Goal: Information Seeking & Learning: Check status

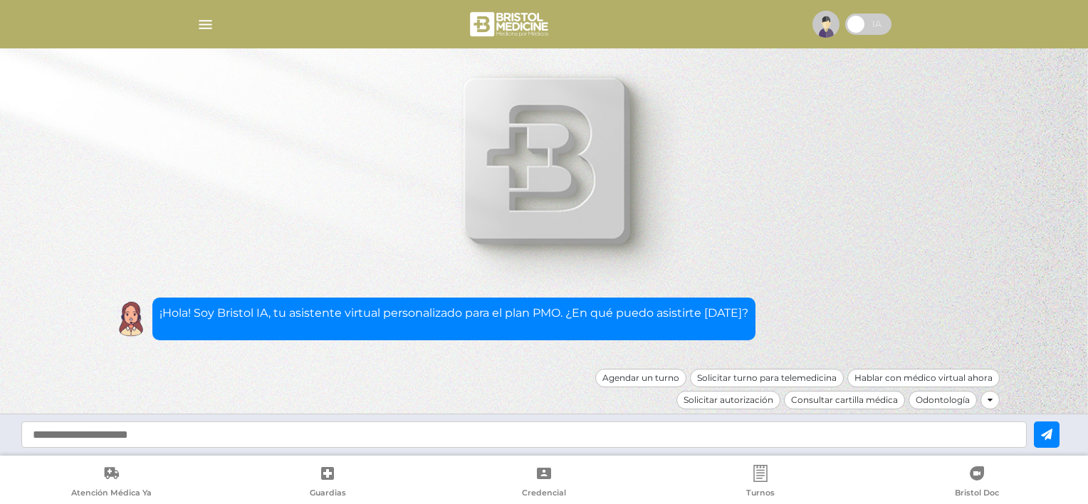
click at [197, 22] on img "button" at bounding box center [206, 25] width 18 height 18
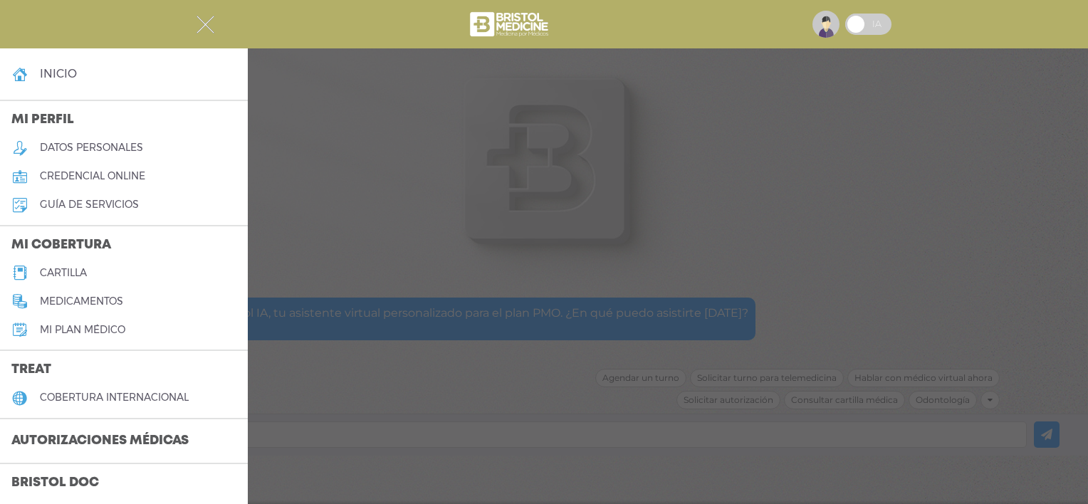
scroll to position [566, 0]
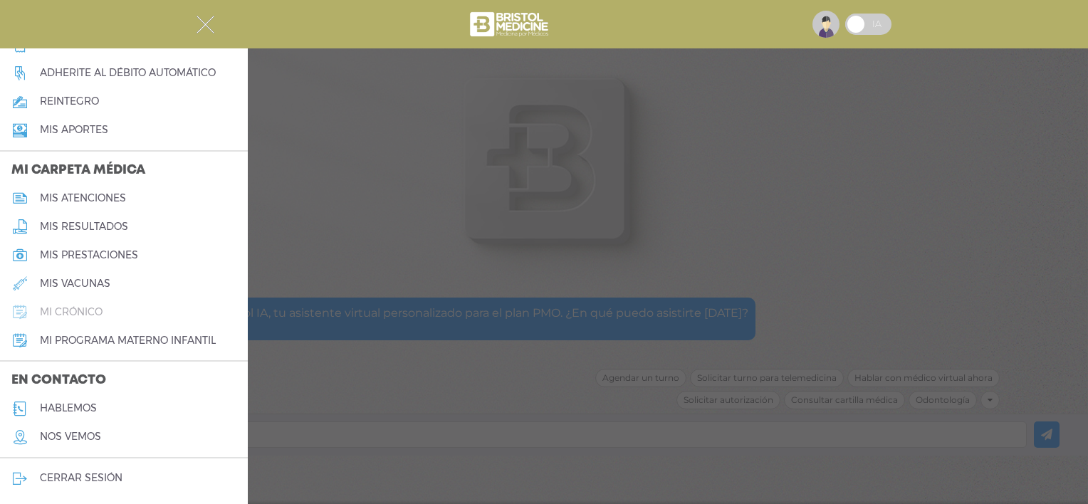
click at [85, 311] on h5 "mi crónico" at bounding box center [71, 312] width 63 height 12
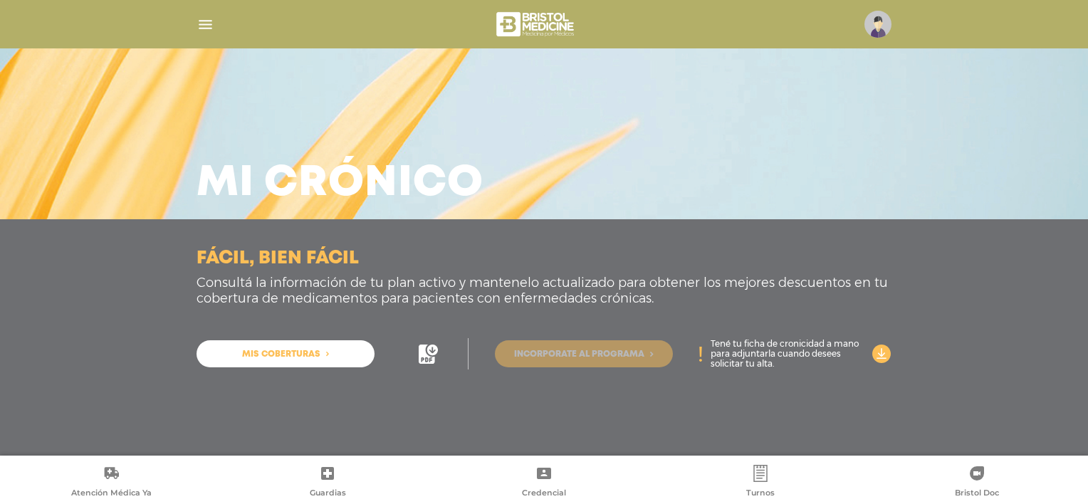
click at [591, 354] on span "Incorporate al programa" at bounding box center [579, 354] width 130 height 9
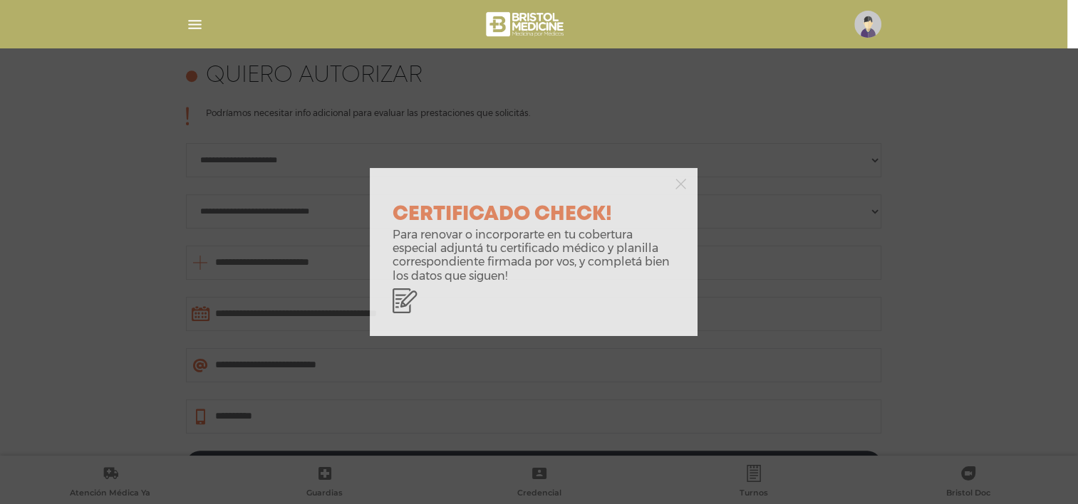
scroll to position [627, 0]
click at [678, 188] on icon "button" at bounding box center [680, 184] width 11 height 11
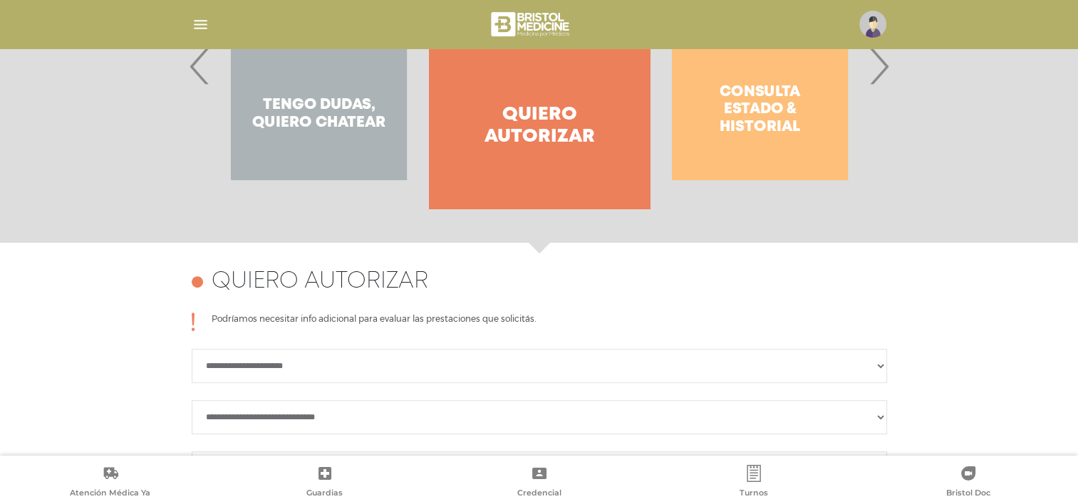
scroll to position [422, 0]
click at [754, 108] on div "Consulta estado & historial" at bounding box center [760, 67] width 220 height 285
click at [879, 68] on span "›" at bounding box center [879, 67] width 28 height 77
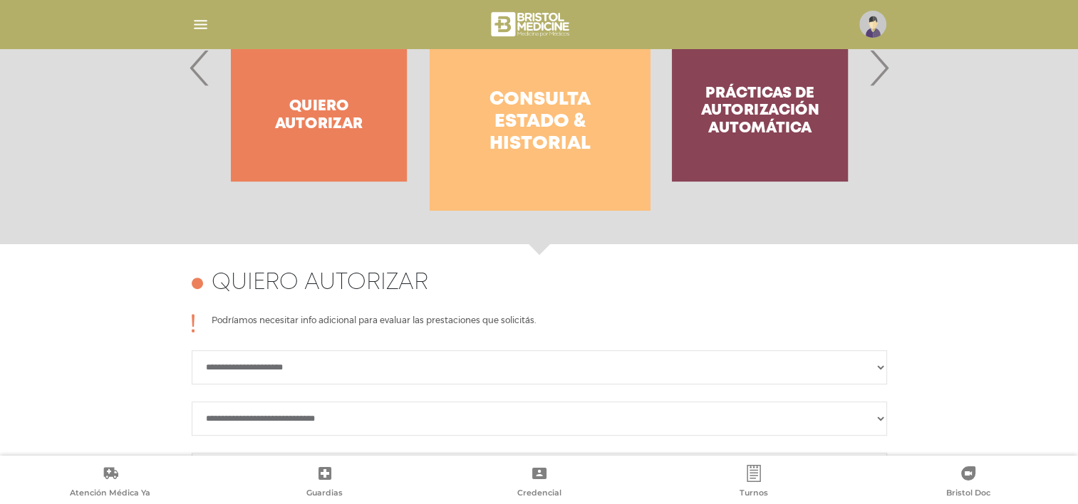
click at [538, 120] on h4 "Consulta estado & historial" at bounding box center [539, 122] width 169 height 67
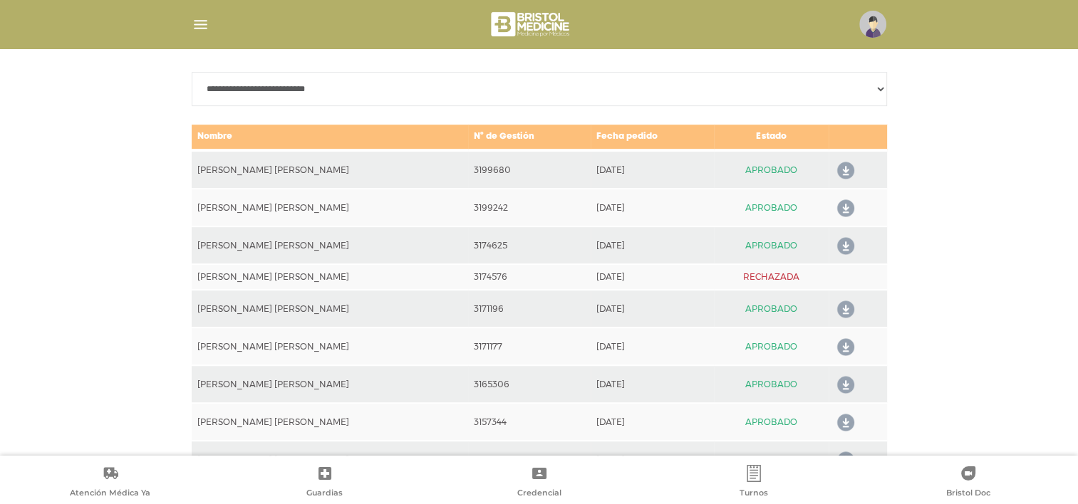
scroll to position [702, 0]
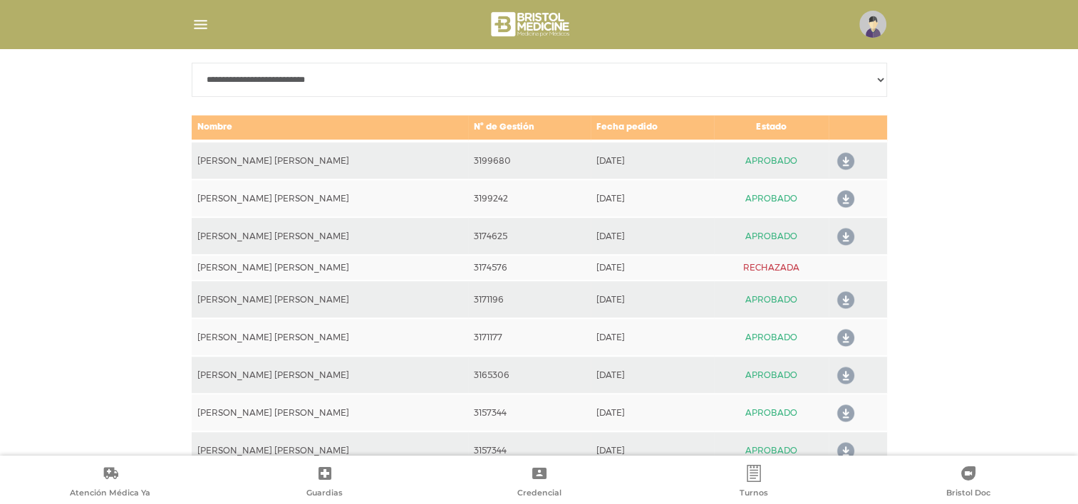
click at [835, 160] on icon at bounding box center [842, 161] width 23 height 23
click at [197, 26] on img "button" at bounding box center [201, 25] width 18 height 18
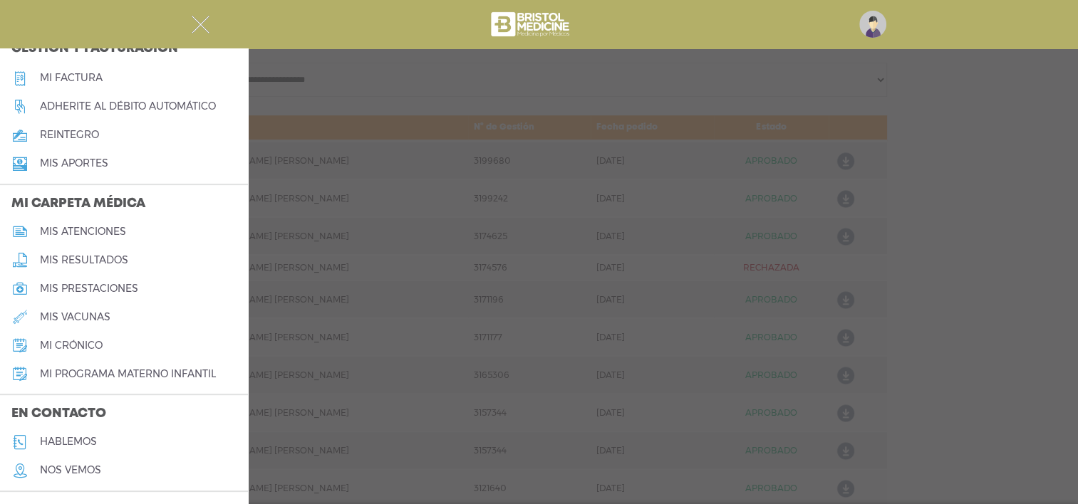
scroll to position [533, 0]
click at [91, 230] on h5 "mis atenciones" at bounding box center [83, 232] width 86 height 12
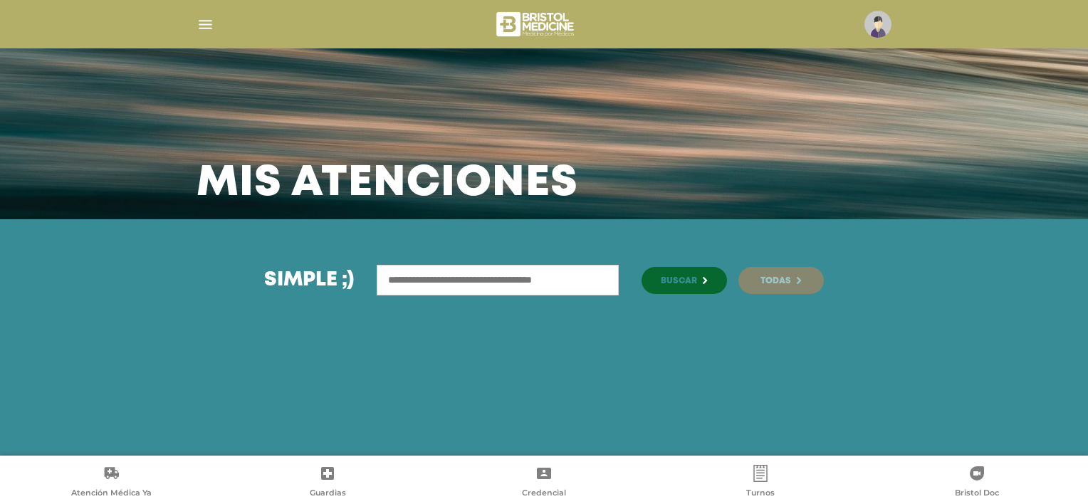
click at [781, 278] on span "Todas" at bounding box center [776, 281] width 31 height 9
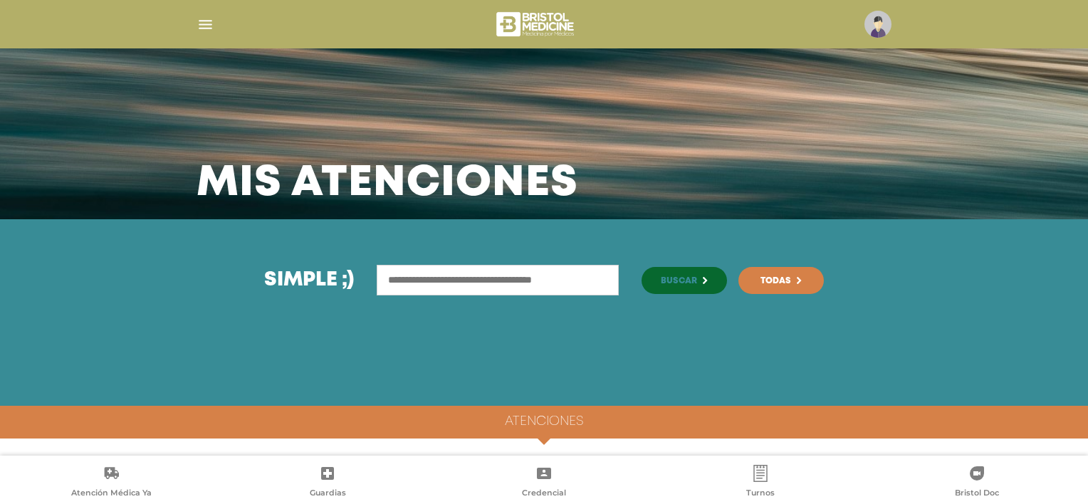
click at [202, 26] on div at bounding box center [543, 24] width 729 height 34
click at [202, 26] on img "button" at bounding box center [206, 25] width 18 height 18
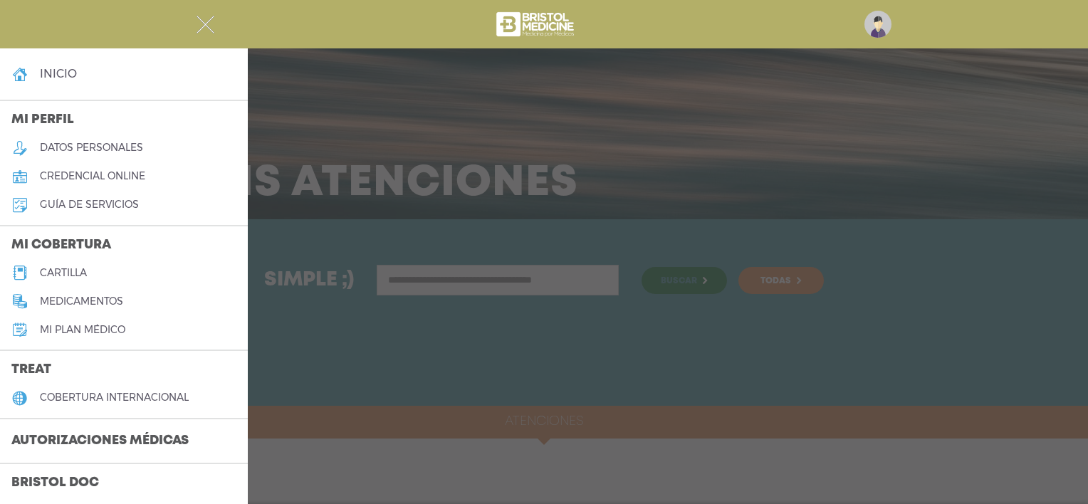
scroll to position [566, 0]
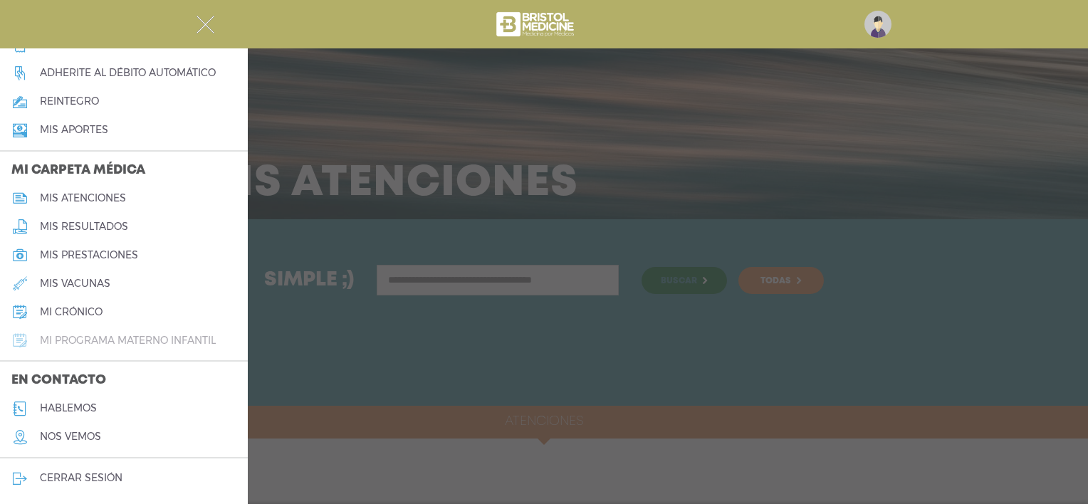
click at [127, 344] on h5 "mi programa materno infantil" at bounding box center [128, 341] width 176 height 12
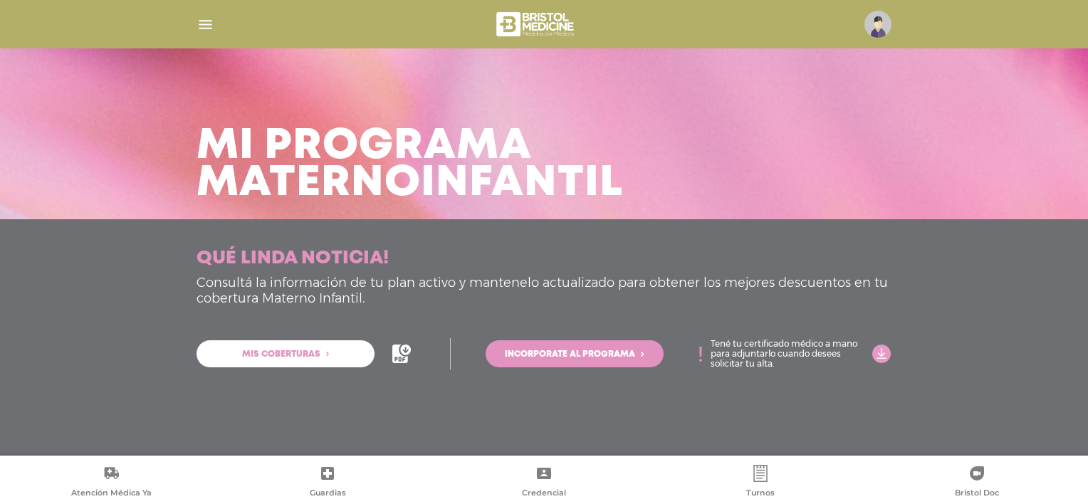
click at [320, 358] on link "Mis coberturas" at bounding box center [286, 353] width 178 height 27
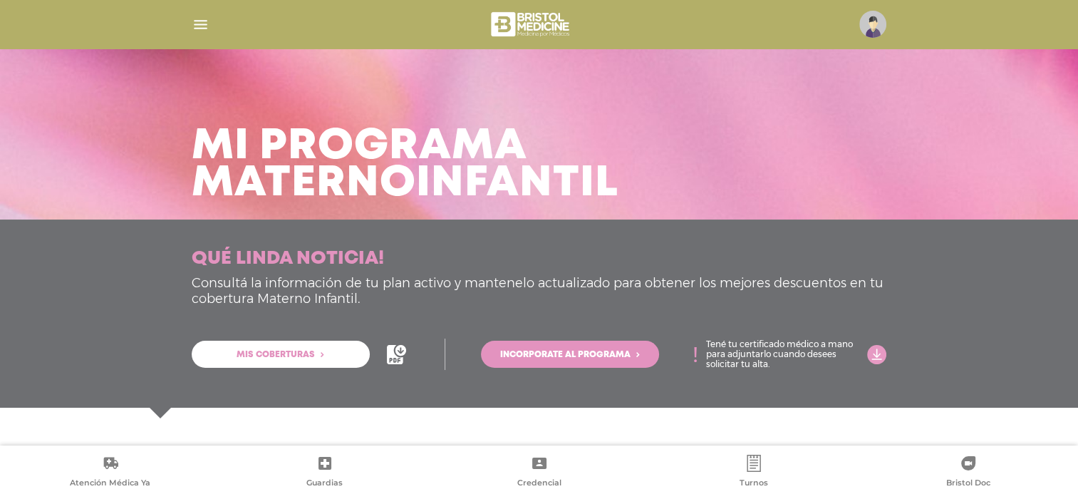
scroll to position [71, 0]
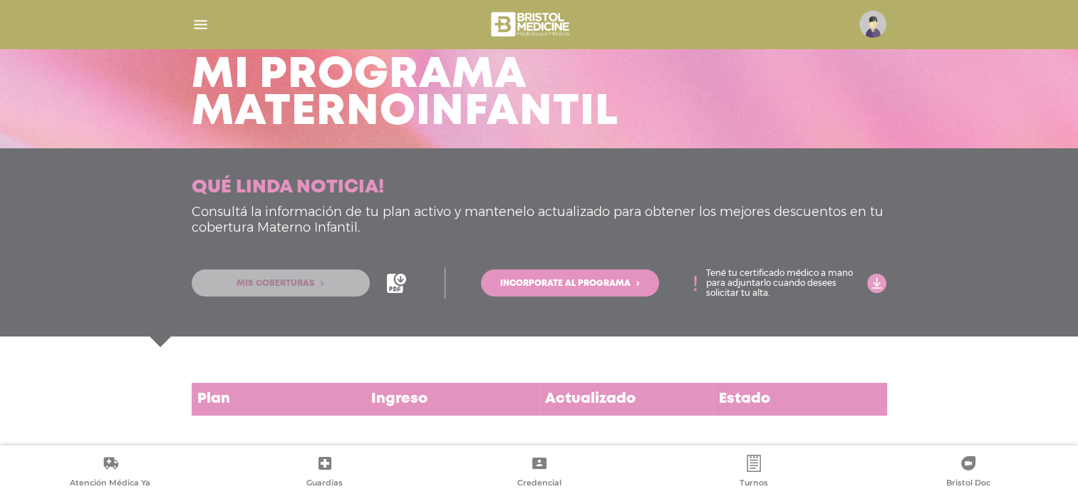
click at [326, 291] on link "Mis coberturas" at bounding box center [281, 282] width 178 height 27
click at [311, 286] on span "Mis coberturas" at bounding box center [275, 283] width 78 height 9
click at [288, 284] on span "Mis coberturas" at bounding box center [275, 283] width 78 height 9
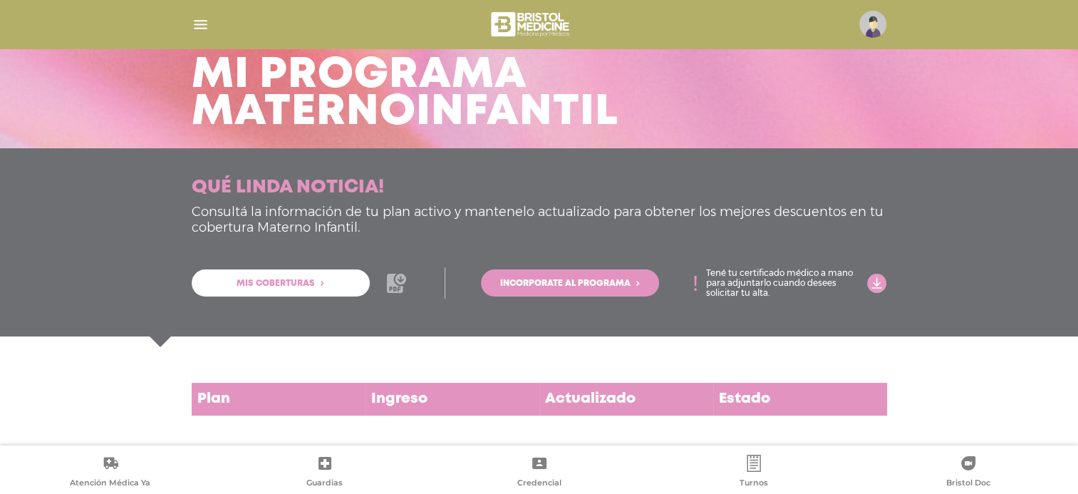
click at [393, 281] on icon at bounding box center [395, 282] width 16 height 19
click at [1019, 98] on div "Mi Programa Materno Infantil" at bounding box center [539, 38] width 1078 height 219
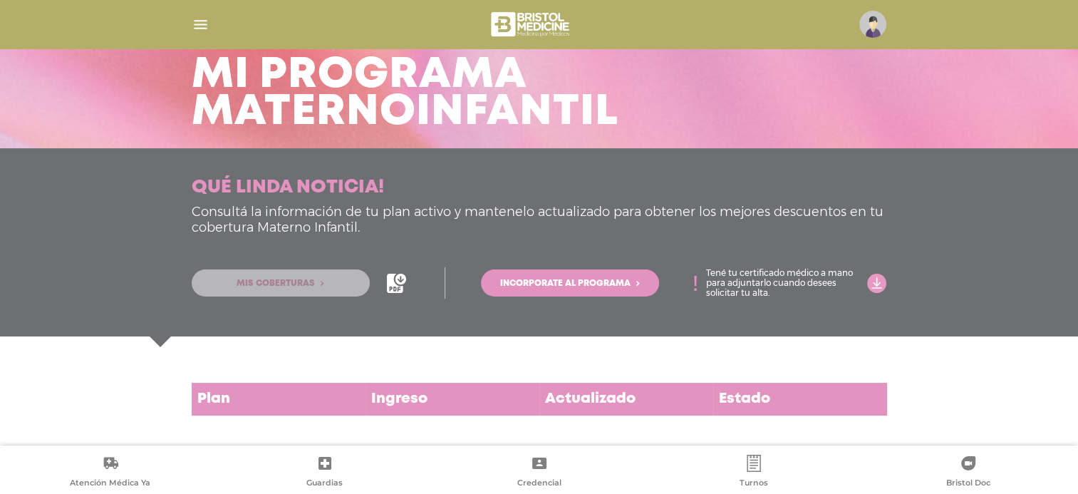
click at [314, 277] on link "Mis coberturas" at bounding box center [281, 282] width 178 height 27
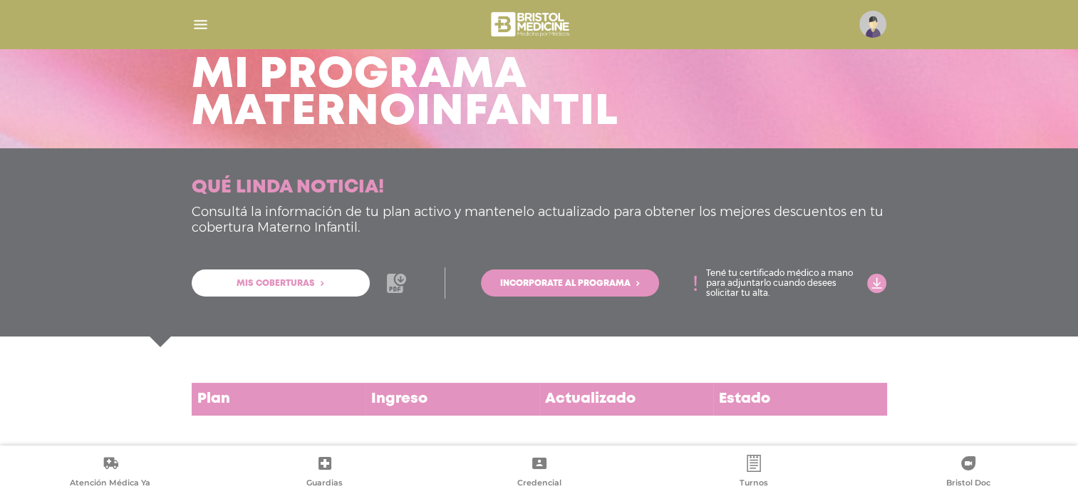
click at [398, 284] on icon at bounding box center [396, 282] width 19 height 19
